Goal: Transaction & Acquisition: Book appointment/travel/reservation

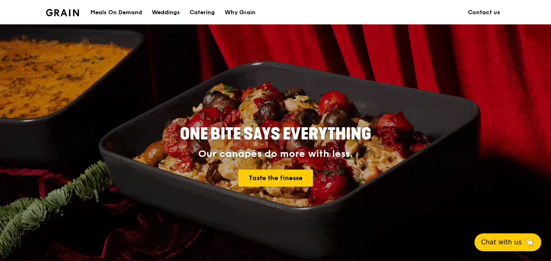
scroll to position [41, 0]
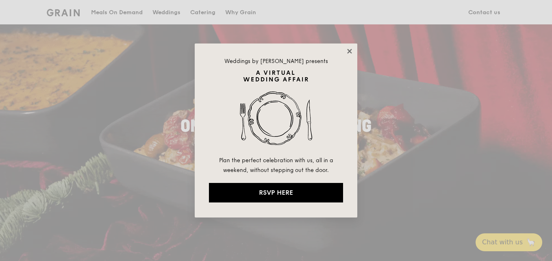
click at [350, 51] on icon at bounding box center [349, 51] width 4 height 4
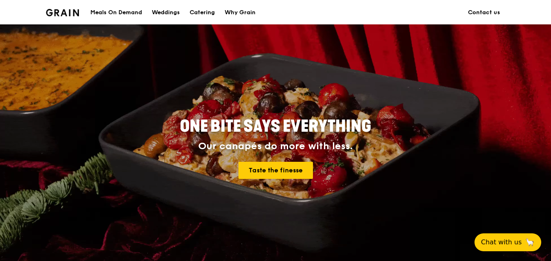
click at [107, 16] on div "Meals On Demand" at bounding box center [116, 12] width 52 height 24
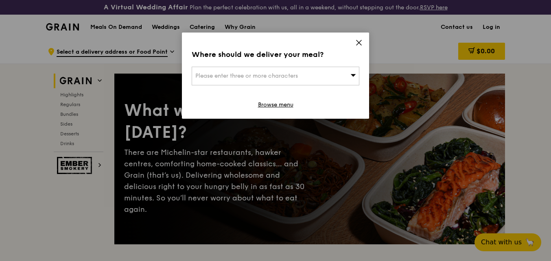
click at [361, 44] on icon at bounding box center [358, 42] width 7 height 7
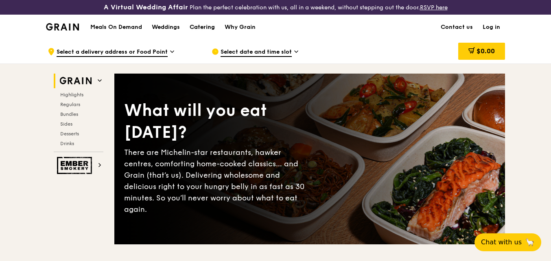
click at [202, 24] on div "Catering" at bounding box center [202, 27] width 25 height 24
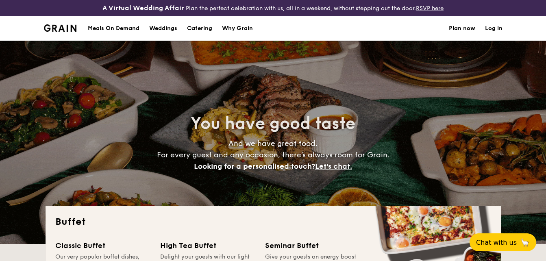
select select
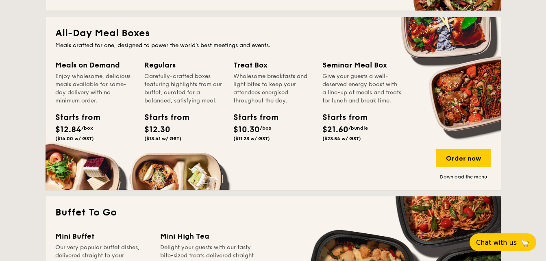
scroll to position [366, 0]
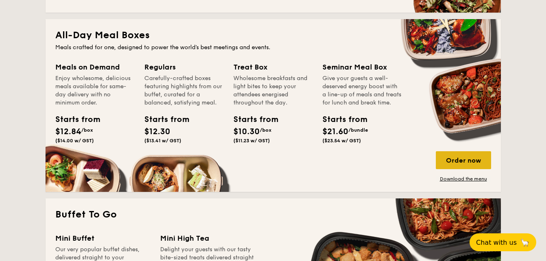
click at [475, 165] on div "Order now" at bounding box center [463, 160] width 55 height 18
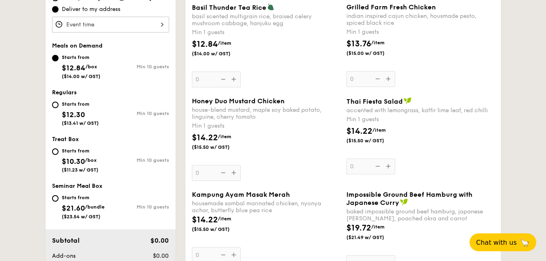
scroll to position [285, 0]
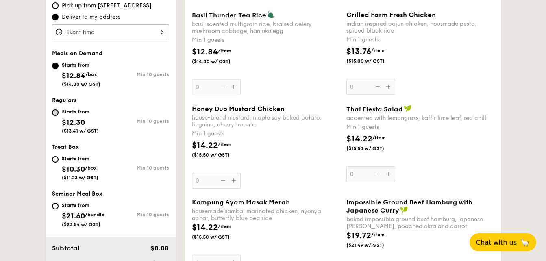
click at [54, 113] on input "Starts from $12.30 ($13.41 w/ GST) Min 10 guests" at bounding box center [55, 112] width 7 height 7
radio input "true"
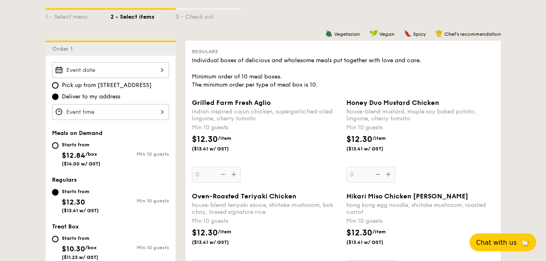
scroll to position [203, 0]
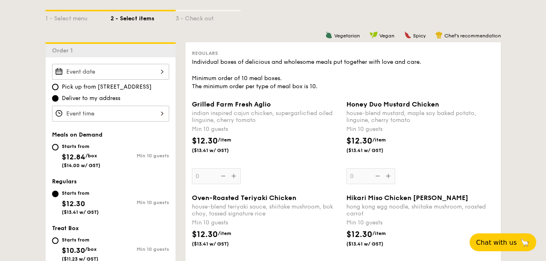
click at [73, 111] on input "Grilled Farm Fresh Aglio indian inspired cajun chicken, supergarlicfied oiled l…" at bounding box center [110, 114] width 117 height 16
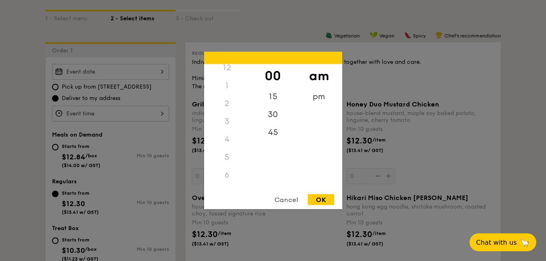
scroll to position [0, 0]
click at [225, 75] on div "12" at bounding box center [227, 73] width 46 height 18
click at [320, 98] on div "pm" at bounding box center [319, 100] width 46 height 24
click at [228, 78] on div "12" at bounding box center [227, 76] width 46 height 24
click at [276, 118] on div "30" at bounding box center [273, 118] width 46 height 24
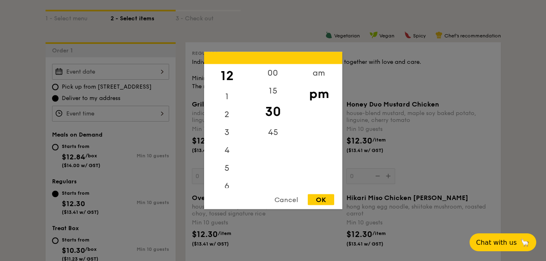
click at [329, 201] on div "OK" at bounding box center [321, 199] width 26 height 11
type input "12:30PM"
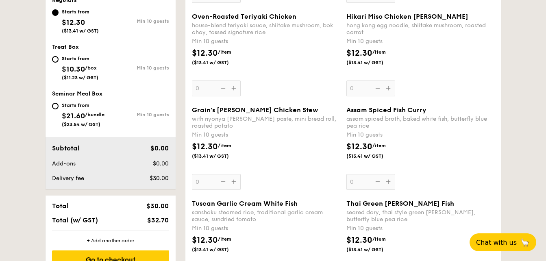
scroll to position [366, 0]
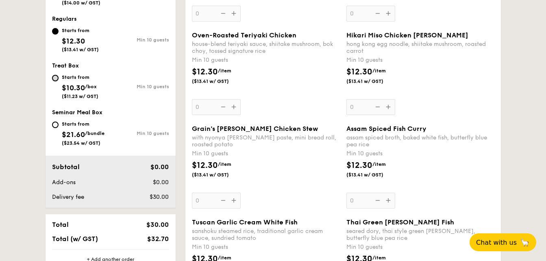
click at [56, 80] on input "Starts from $10.30 /box ($11.23 w/ GST) Min 10 guests" at bounding box center [55, 78] width 7 height 7
radio input "true"
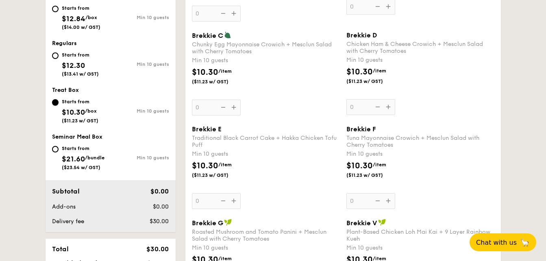
scroll to position [390, 0]
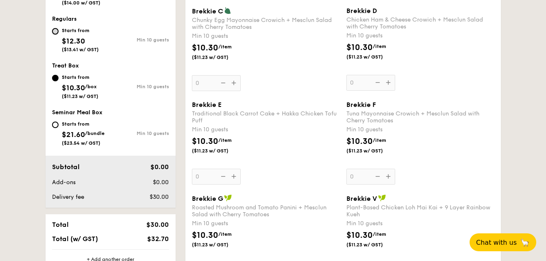
click at [55, 34] on input "Starts from $12.30 ($13.41 w/ GST) Min 10 guests" at bounding box center [55, 31] width 7 height 7
radio input "true"
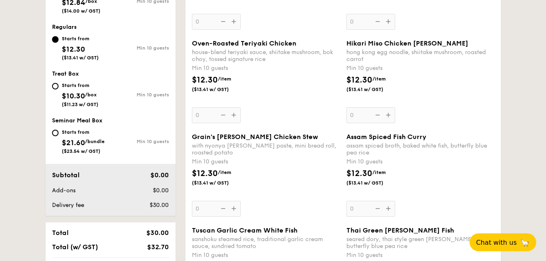
scroll to position [244, 0]
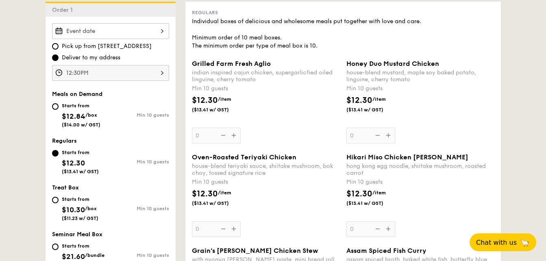
drag, startPoint x: 192, startPoint y: 62, endPoint x: 295, endPoint y: 62, distance: 102.5
click at [295, 62] on div "Grilled Farm Fresh Aglio" at bounding box center [266, 64] width 148 height 8
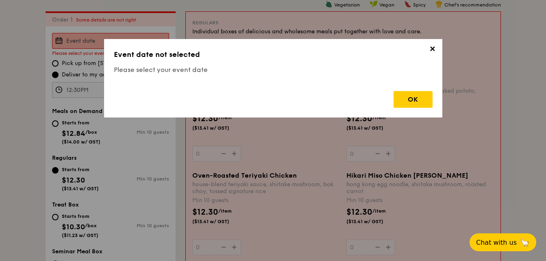
click at [291, 97] on div "OK" at bounding box center [273, 96] width 319 height 23
click at [433, 50] on span "✕" at bounding box center [432, 50] width 11 height 11
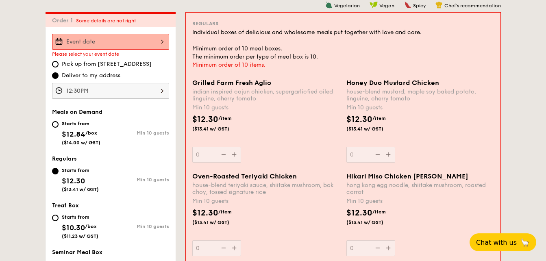
click at [411, 50] on div "Individual boxes of delicious and wholesome meals put together with love and ca…" at bounding box center [343, 44] width 302 height 33
click at [286, 106] on div "Min 10 guests" at bounding box center [266, 108] width 148 height 8
click at [241, 147] on input "0" at bounding box center [216, 155] width 49 height 16
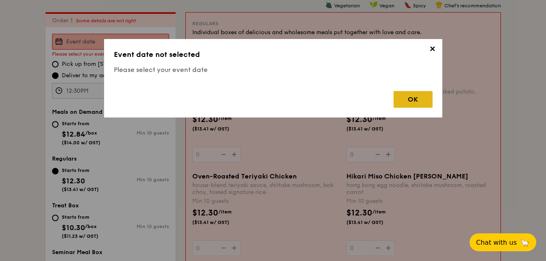
click at [421, 100] on div "OK" at bounding box center [413, 99] width 39 height 17
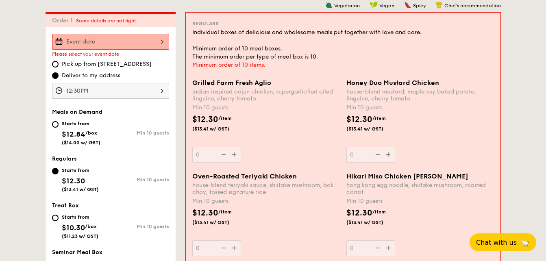
click at [92, 42] on input "Grilled Farm Fresh Aglio indian inspired cajun chicken, supergarlicfied oiled l…" at bounding box center [110, 42] width 117 height 16
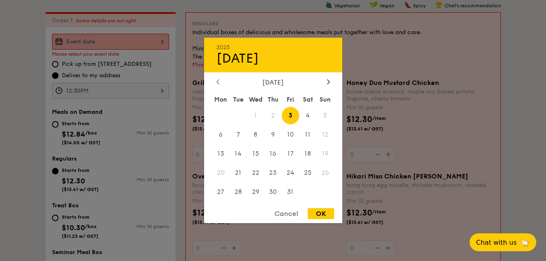
click at [216, 83] on icon at bounding box center [217, 81] width 3 height 5
click at [293, 213] on div "Cancel" at bounding box center [286, 213] width 40 height 11
